Goal: Information Seeking & Learning: Find specific fact

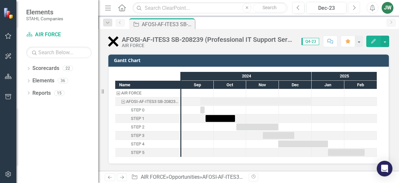
click at [354, 9] on icon "Next" at bounding box center [354, 8] width 4 height 6
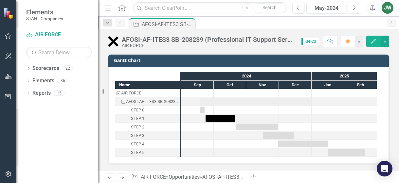
click at [354, 9] on icon "Next" at bounding box center [354, 8] width 4 height 6
click at [354, 10] on icon "Next" at bounding box center [354, 8] width 4 height 6
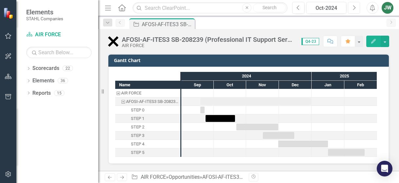
click at [354, 10] on icon "Next" at bounding box center [354, 8] width 4 height 6
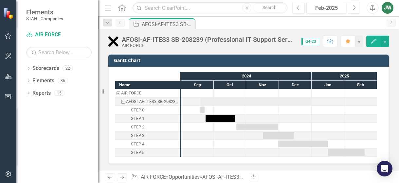
click at [354, 10] on icon "Next" at bounding box center [354, 8] width 4 height 6
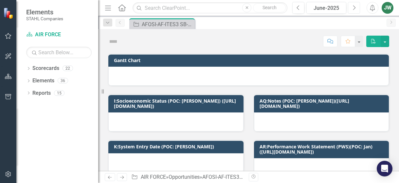
click at [354, 10] on icon "Next" at bounding box center [354, 8] width 4 height 6
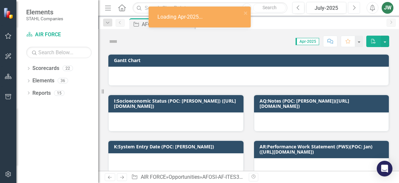
click at [354, 10] on icon "Next" at bounding box center [354, 8] width 4 height 6
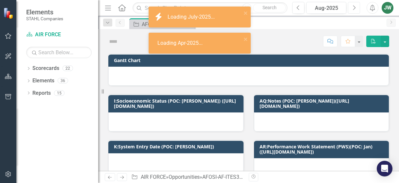
click at [354, 10] on icon "Next" at bounding box center [354, 8] width 4 height 6
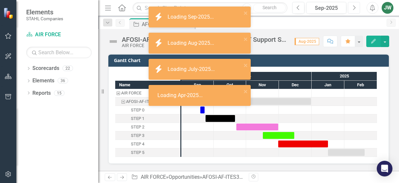
checkbox input "true"
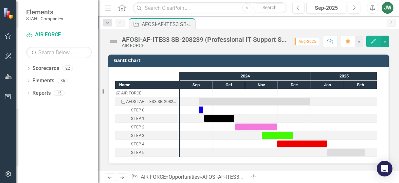
click at [175, 7] on div "icon.bolt Loading Sep-2025..." at bounding box center [199, 6] width 105 height 3
click at [174, 9] on input "text" at bounding box center [209, 7] width 155 height 11
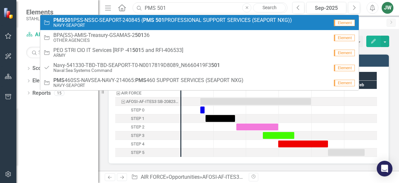
type input "PMS 501"
click at [160, 21] on strong "501" at bounding box center [159, 20] width 9 height 6
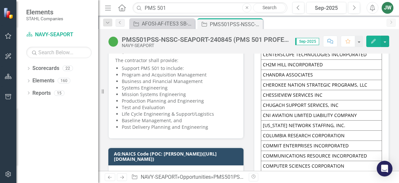
scroll to position [4710, 0]
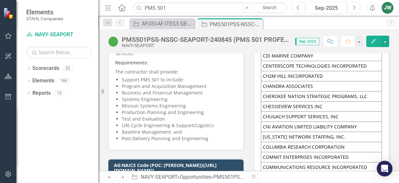
drag, startPoint x: 205, startPoint y: 141, endPoint x: 125, endPoint y: 86, distance: 97.2
click at [130, 90] on ul "Support PMS 501 to include: Program and Acquisition Management Business and Fin…" at bounding box center [179, 109] width 115 height 65
click at [117, 74] on p "The contractor shall provide:" at bounding box center [175, 71] width 121 height 8
click at [118, 74] on p "The contractor shall provide:" at bounding box center [175, 71] width 121 height 8
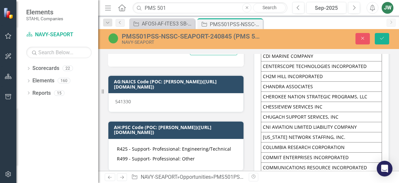
scroll to position [4714, 0]
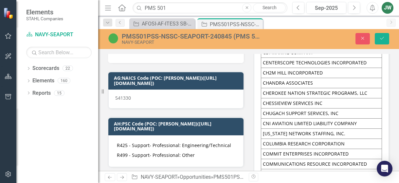
click at [121, 73] on div "AG:NAICS Code (POC: [PERSON_NAME])([URL][DOMAIN_NAME]) 541330" at bounding box center [176, 90] width 136 height 38
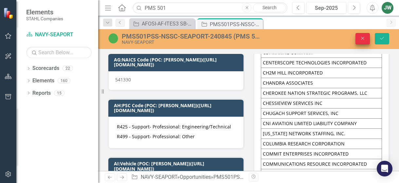
type textarea "<p><a href="[URL][DOMAIN_NAME]"><strong>HIGHERGOV</strong></a></p> <p><a href="…"
click at [364, 36] on button "Close" at bounding box center [362, 38] width 14 height 11
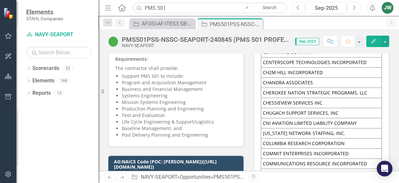
scroll to position [4710, 0]
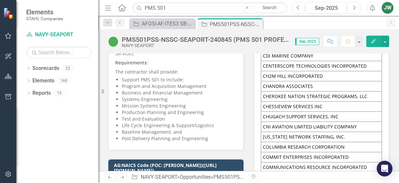
drag, startPoint x: 123, startPoint y: 82, endPoint x: 215, endPoint y: 147, distance: 112.9
click at [215, 147] on div "HIGHERGOV 240845: PMS 501 PROFESSIONAL SUPPORT SERVICES (SEAPORT NXG) Descripti…" at bounding box center [175, 72] width 135 height 156
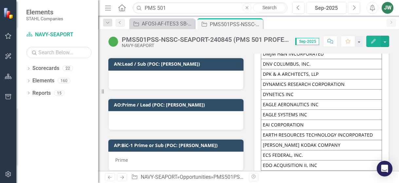
scroll to position [5135, 0]
